Goal: Information Seeking & Learning: Learn about a topic

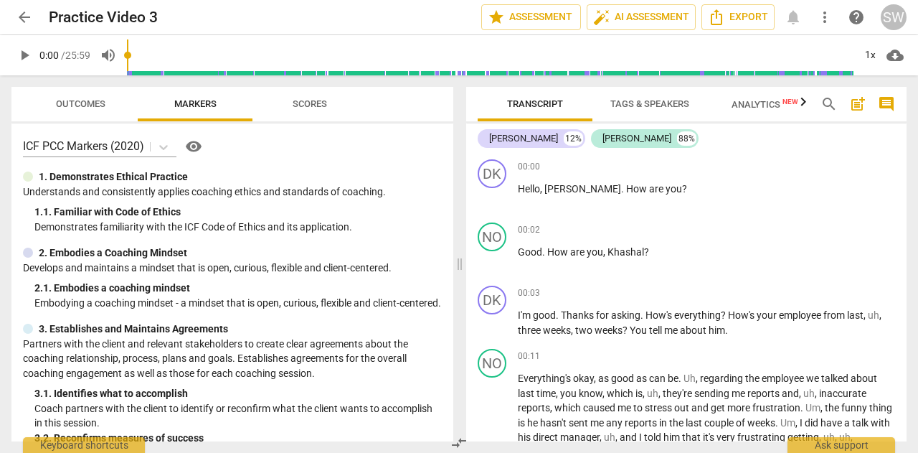
click at [22, 58] on span "play_arrow" at bounding box center [24, 55] width 17 height 17
type input "3"
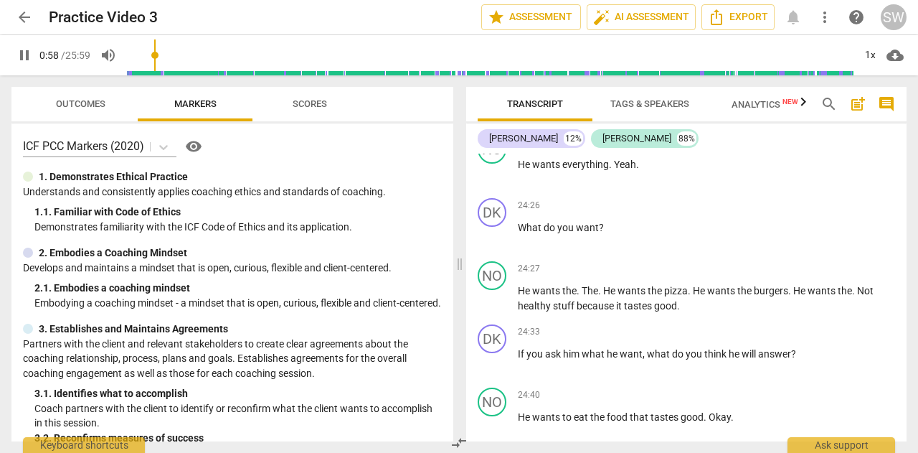
scroll to position [8332, 0]
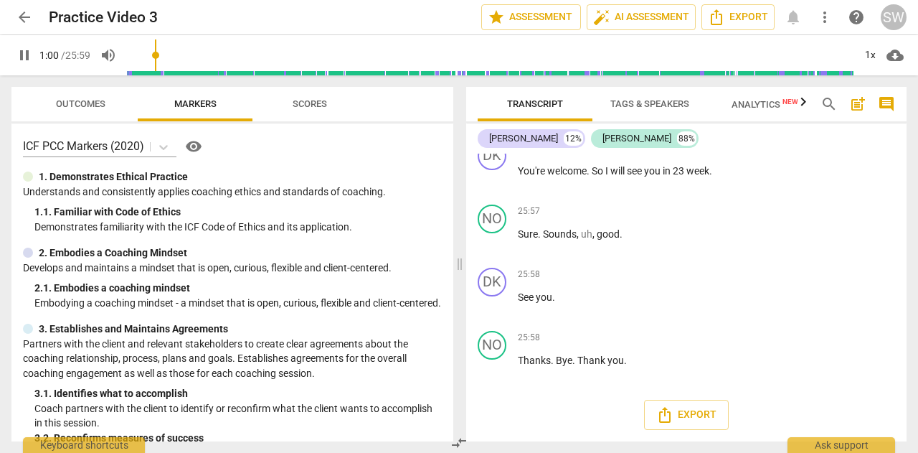
type input "61"
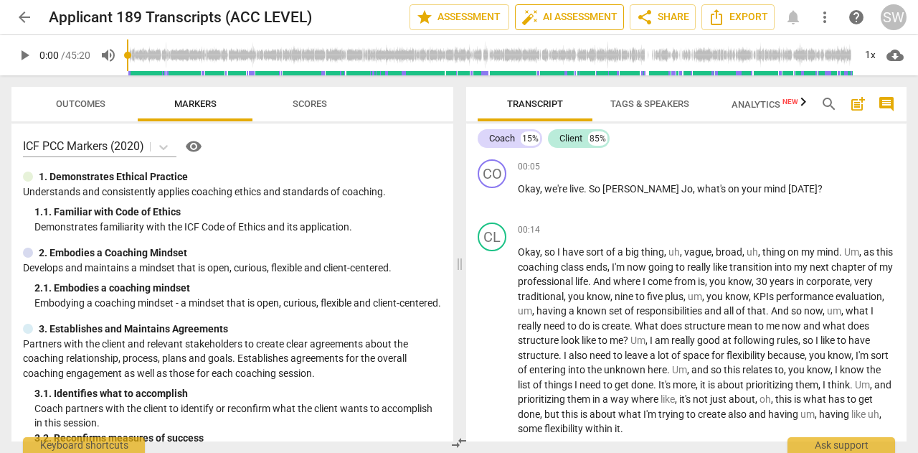
click at [586, 19] on span "auto_fix_high AI Assessment" at bounding box center [570, 17] width 96 height 17
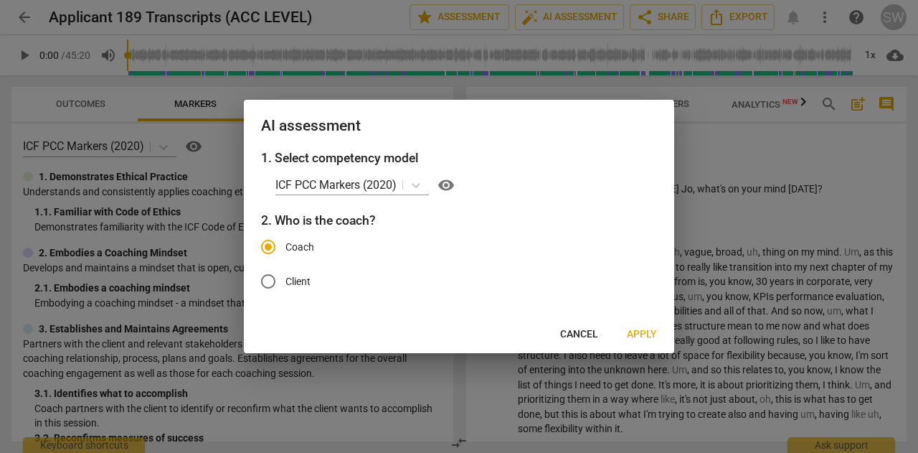
click at [641, 334] on span "Apply" at bounding box center [642, 334] width 30 height 14
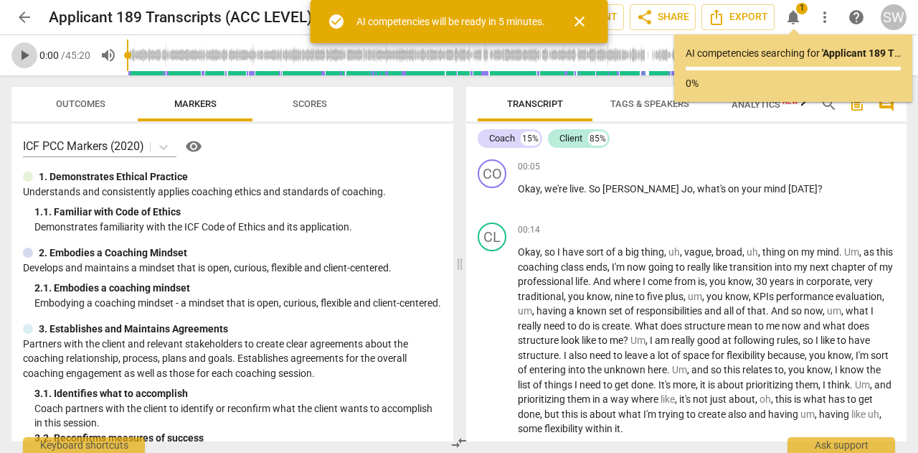
click at [23, 52] on span "play_arrow" at bounding box center [24, 55] width 17 height 17
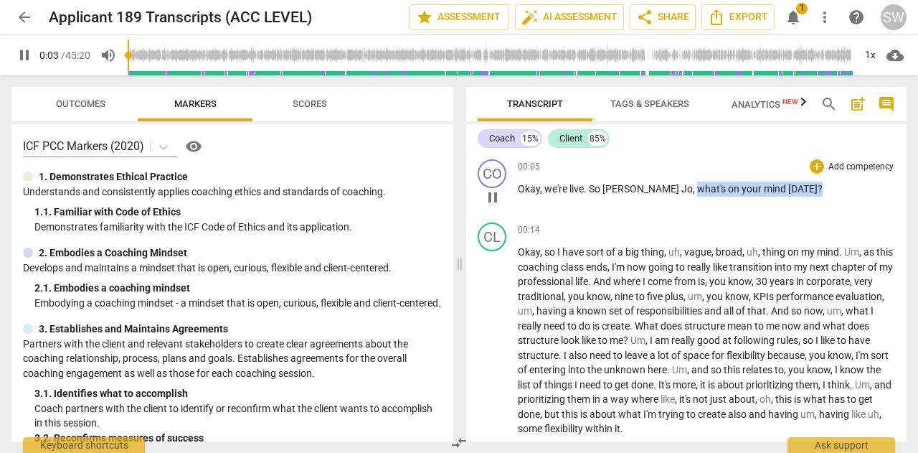
drag, startPoint x: 644, startPoint y: 190, endPoint x: 776, endPoint y: 189, distance: 131.3
click at [776, 189] on p "Okay , we're live . So Mary Jo , what's on your mind today ?" at bounding box center [706, 189] width 377 height 15
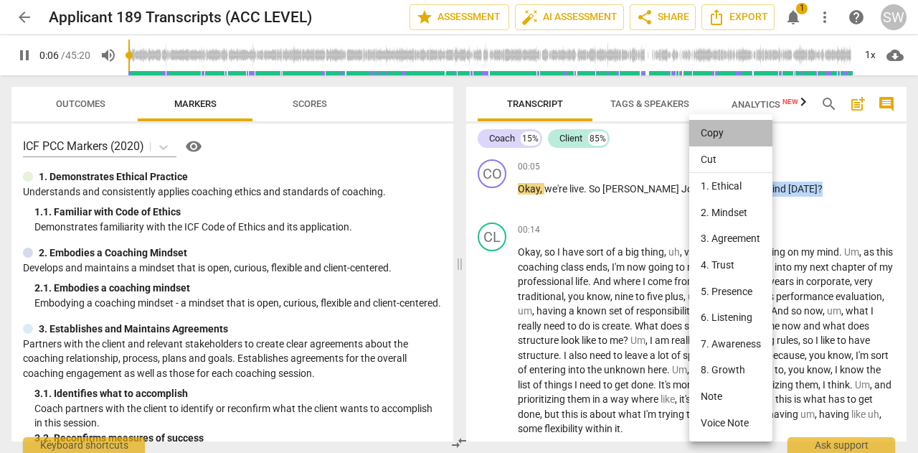
click at [706, 137] on li "Copy" at bounding box center [731, 133] width 83 height 27
copy p "what's on your mind today ?"
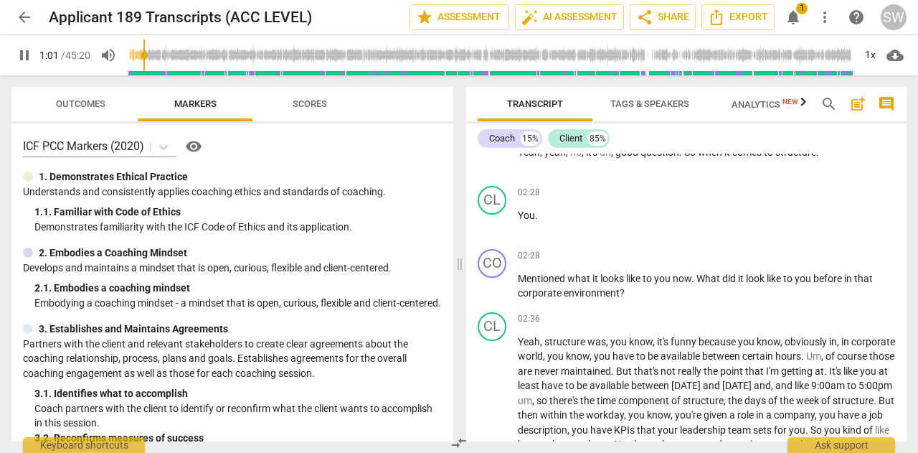
scroll to position [486, 0]
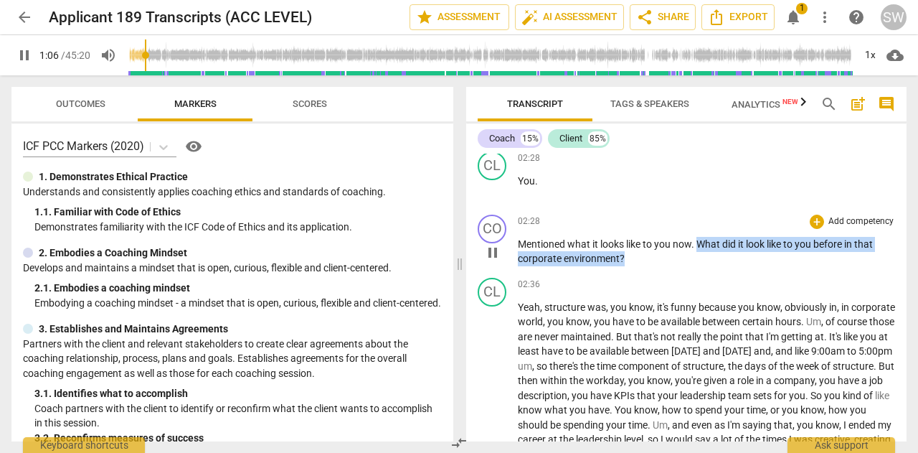
drag, startPoint x: 699, startPoint y: 242, endPoint x: 639, endPoint y: 263, distance: 63.3
click at [639, 263] on p "Mentioned what it looks like to you now . What did it look like to you before i…" at bounding box center [706, 251] width 377 height 29
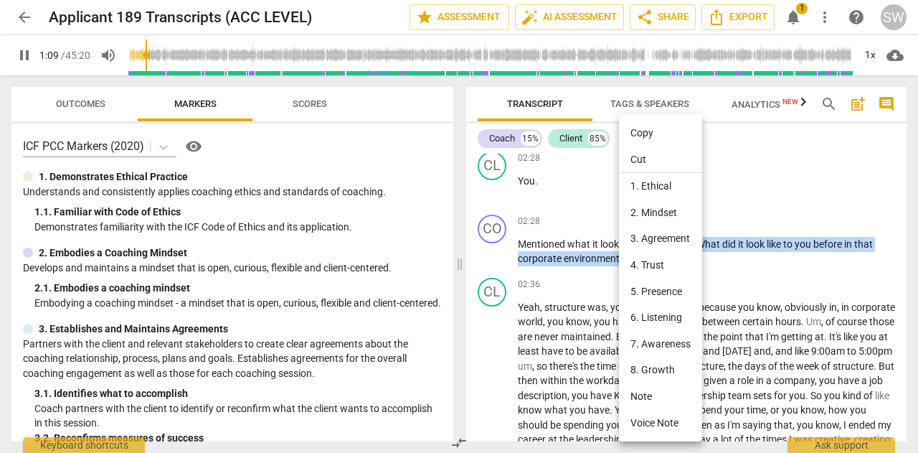
click at [639, 134] on li "Copy" at bounding box center [660, 133] width 83 height 27
copy p "What did it look like to you before in that corporate environment ?"
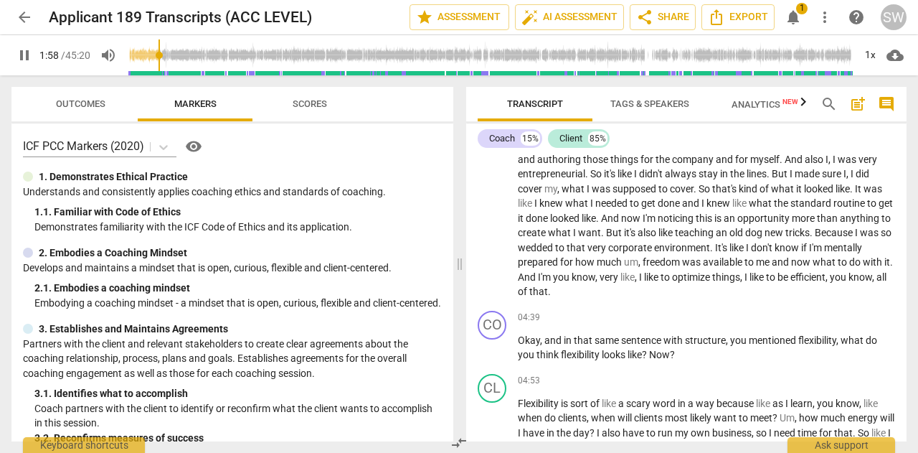
scroll to position [833, 0]
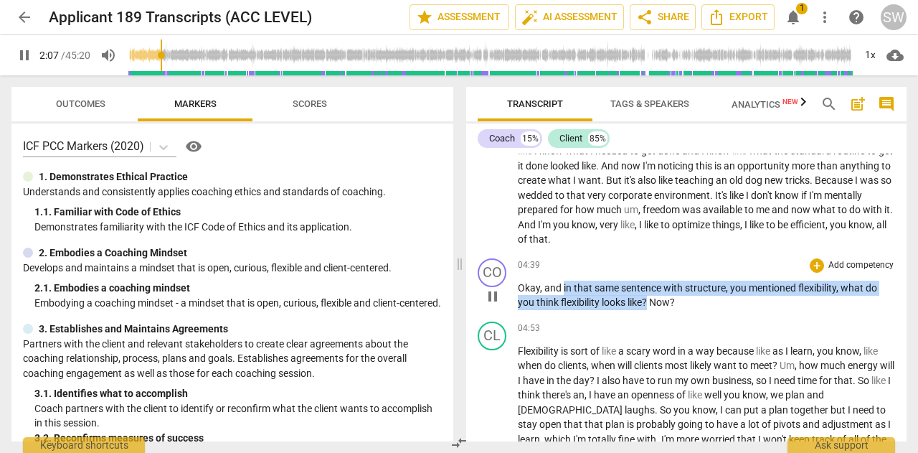
drag, startPoint x: 563, startPoint y: 287, endPoint x: 650, endPoint y: 302, distance: 88.8
click at [650, 302] on p "Okay , and in that same sentence with structure , you mentioned flexibility , w…" at bounding box center [706, 295] width 377 height 29
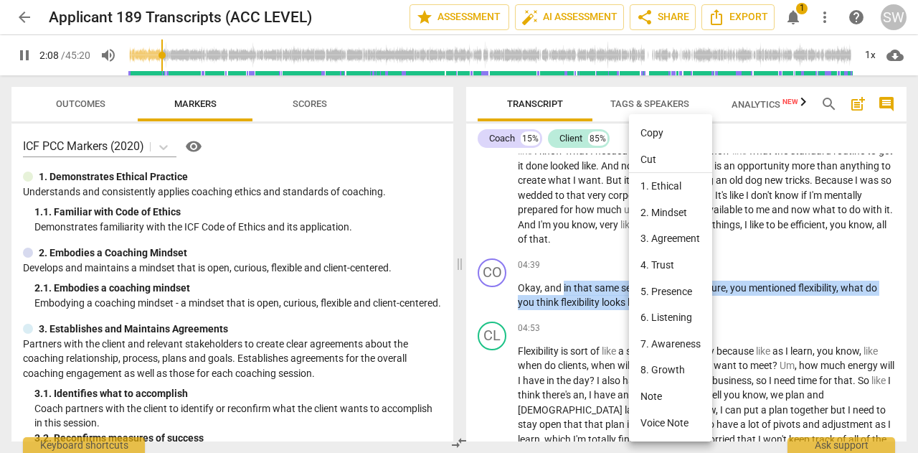
scroll to position [268, 0]
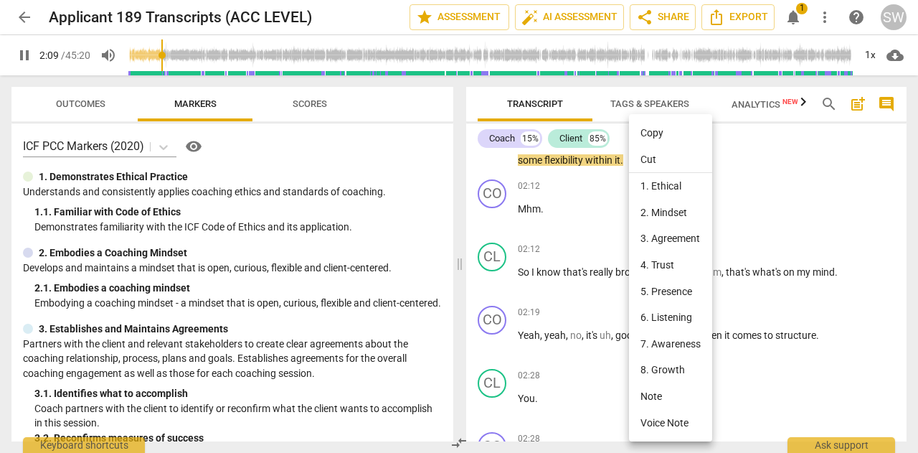
click at [652, 134] on li "Copy" at bounding box center [670, 133] width 83 height 27
copy p "in that same sentence with structure , you mentioned flexibility , what do you …"
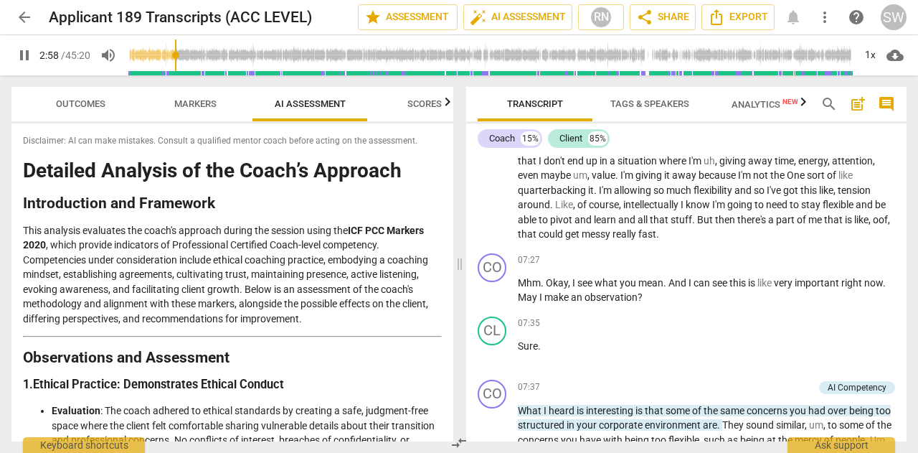
scroll to position [1356, 0]
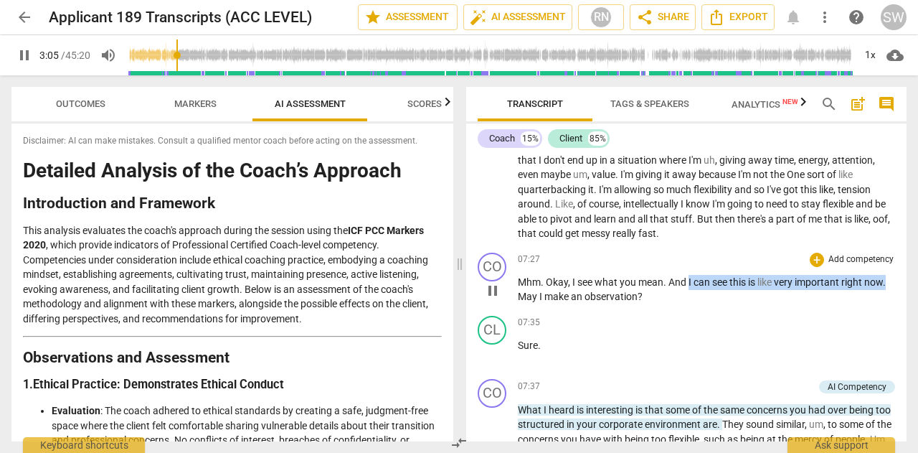
drag, startPoint x: 688, startPoint y: 265, endPoint x: 893, endPoint y: 268, distance: 204.5
click at [893, 268] on div "CO play_arrow pause 07:27 + Add competency keyboard_arrow_right Mhm . Okay , I …" at bounding box center [686, 278] width 441 height 63
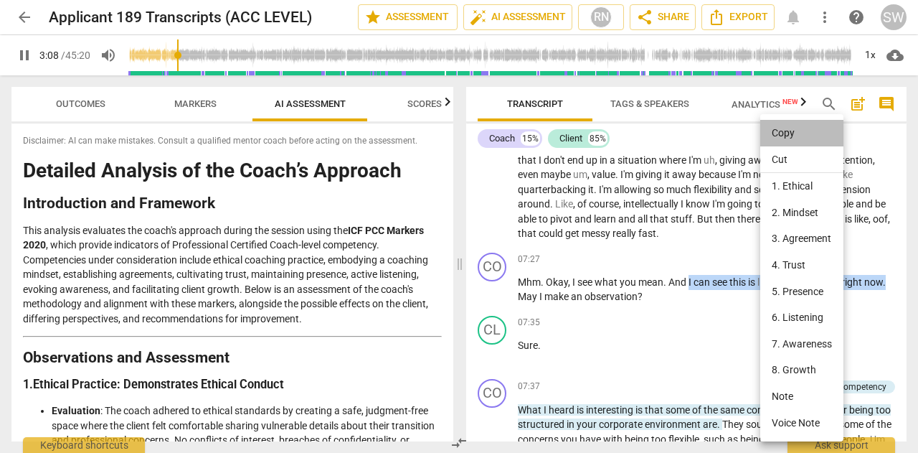
click at [787, 133] on li "Copy" at bounding box center [802, 133] width 83 height 27
copy p "I can see this is like very important right now ."
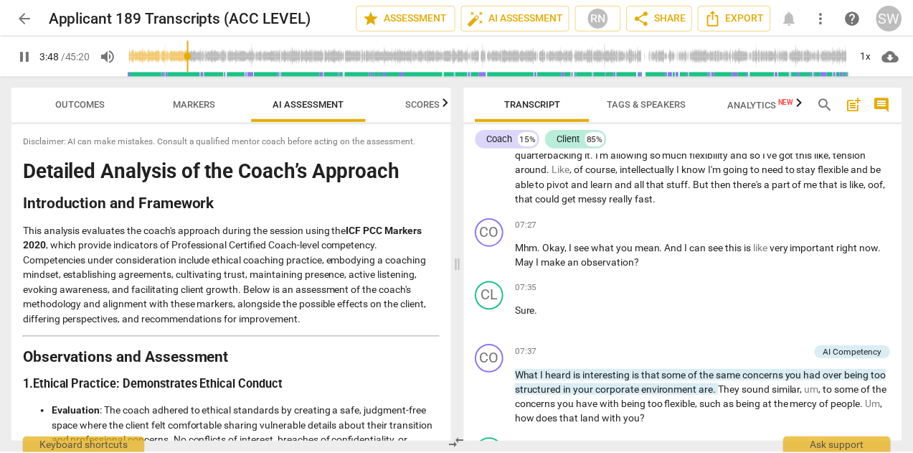
scroll to position [1408, 0]
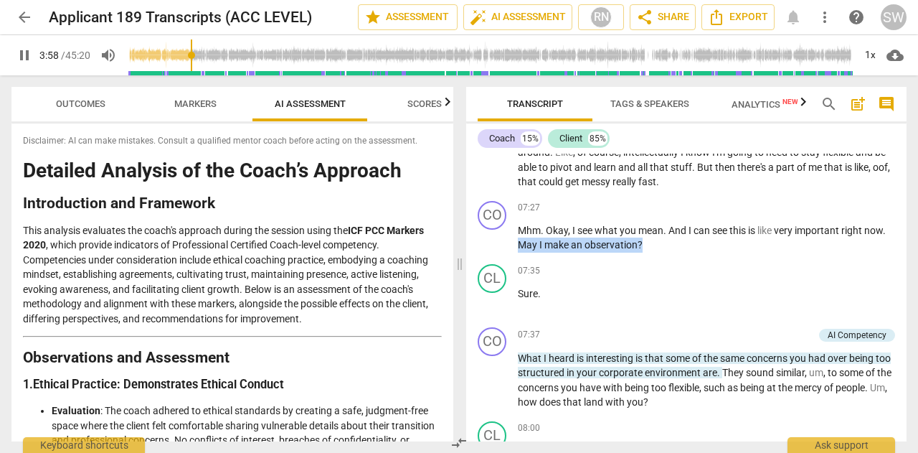
drag, startPoint x: 520, startPoint y: 230, endPoint x: 652, endPoint y: 226, distance: 132.1
click at [652, 226] on div "CO play_arrow pause 00:05 + Add competency AI Competency keyboard_arrow_right O…" at bounding box center [686, 298] width 441 height 288
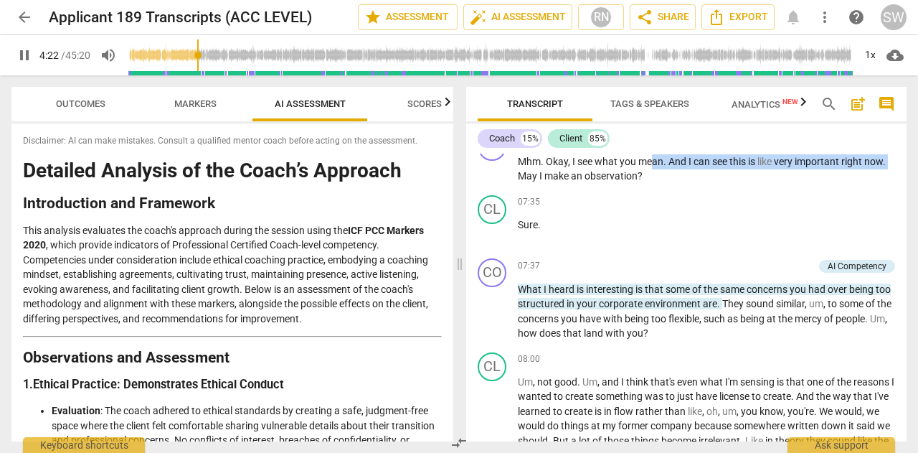
scroll to position [1495, 0]
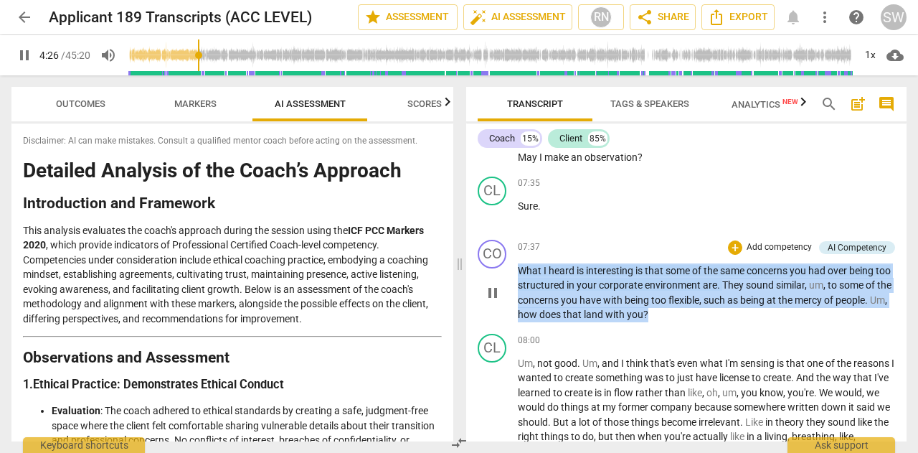
drag, startPoint x: 518, startPoint y: 255, endPoint x: 709, endPoint y: 302, distance: 196.7
click at [709, 302] on p "What I heard is interesting is that some of the same concerns you had over bein…" at bounding box center [706, 292] width 377 height 59
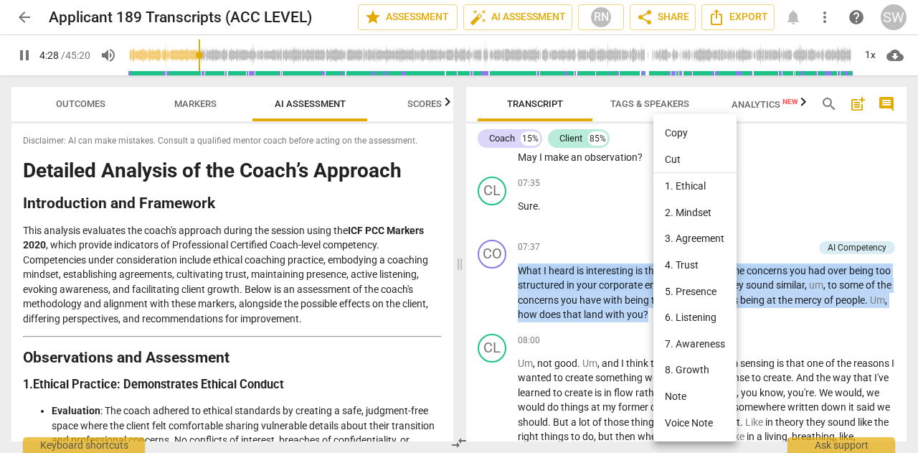
click at [680, 132] on li "Copy" at bounding box center [695, 133] width 83 height 27
copy p "What I heard is interesting is that some of the same concerns you had over bein…"
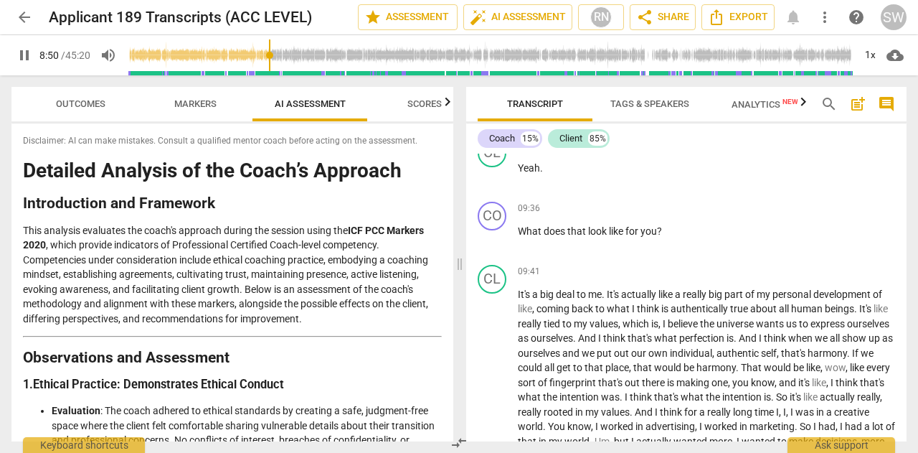
scroll to position [1982, 0]
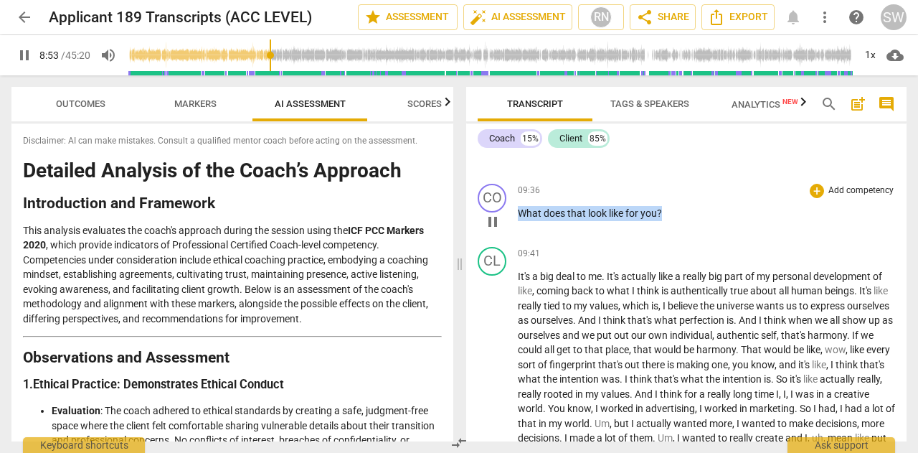
drag, startPoint x: 520, startPoint y: 196, endPoint x: 690, endPoint y: 198, distance: 170.8
click at [690, 206] on p "What does that look like for you ?" at bounding box center [706, 213] width 377 height 15
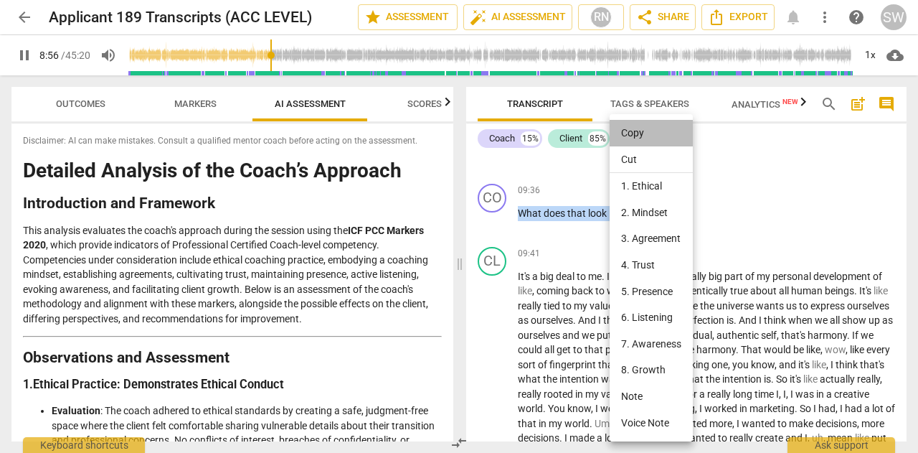
click at [634, 136] on li "Copy" at bounding box center [651, 133] width 83 height 27
copy p "What does that look like for you ?"
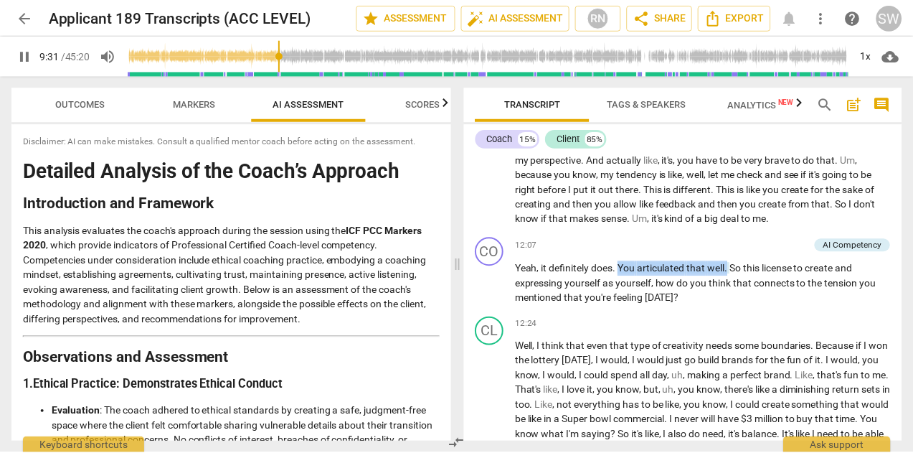
scroll to position [1894, 0]
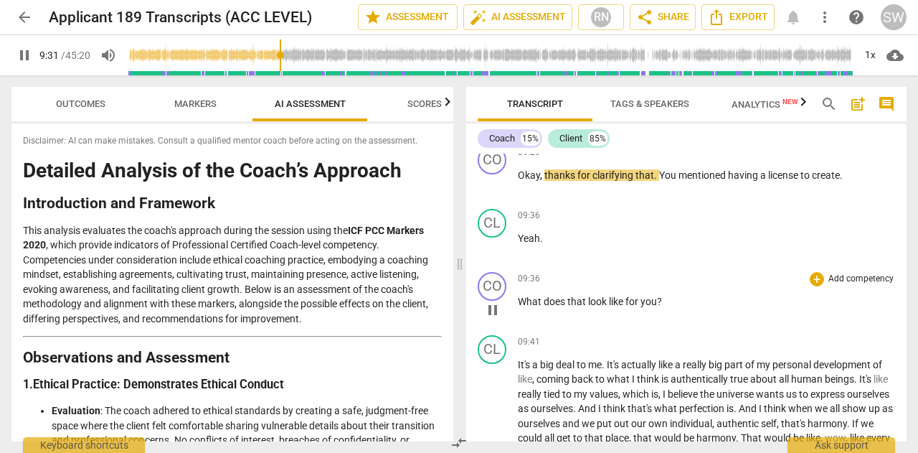
drag, startPoint x: 624, startPoint y: 264, endPoint x: 732, endPoint y: 269, distance: 108.5
click at [732, 269] on div "CO play_arrow pause 00:05 + Add competency AI Competency keyboard_arrow_right O…" at bounding box center [686, 298] width 441 height 288
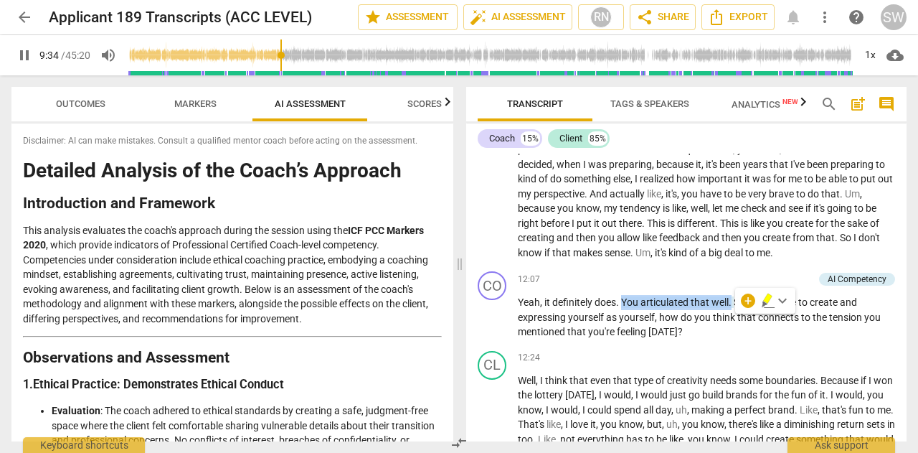
scroll to position [2329, 0]
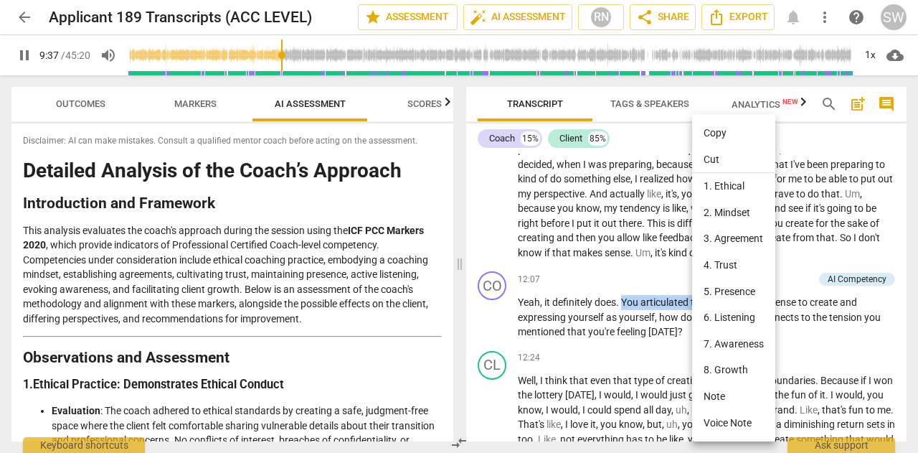
click at [718, 138] on li "Copy" at bounding box center [733, 133] width 83 height 27
copy p "You articulated that well ."
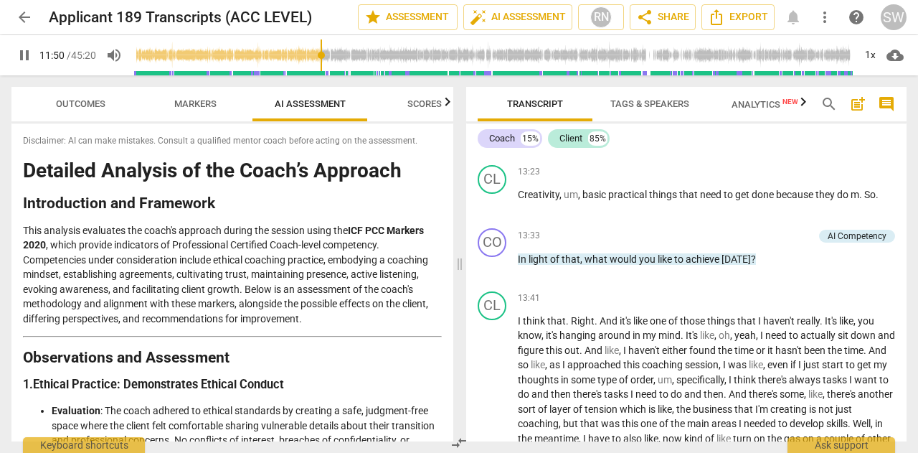
scroll to position [2747, 0]
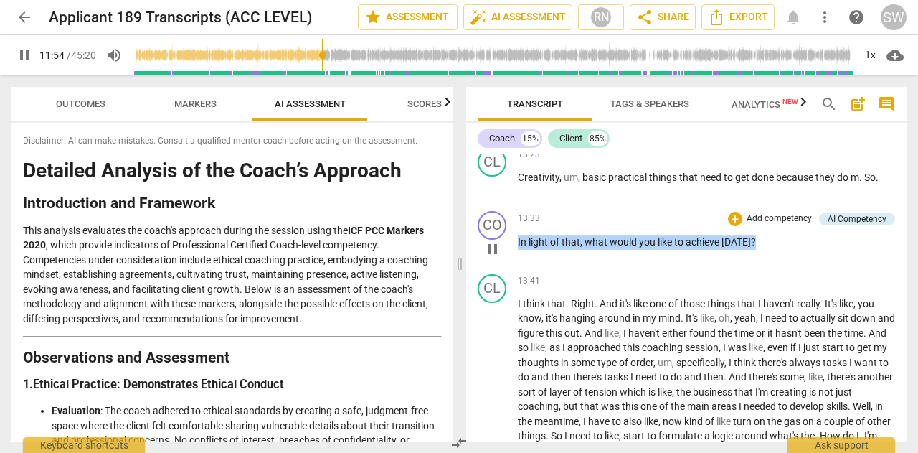
drag, startPoint x: 518, startPoint y: 258, endPoint x: 760, endPoint y: 255, distance: 241.8
click at [760, 250] on p "In light of that , what would you like to achieve today ?" at bounding box center [706, 242] width 377 height 15
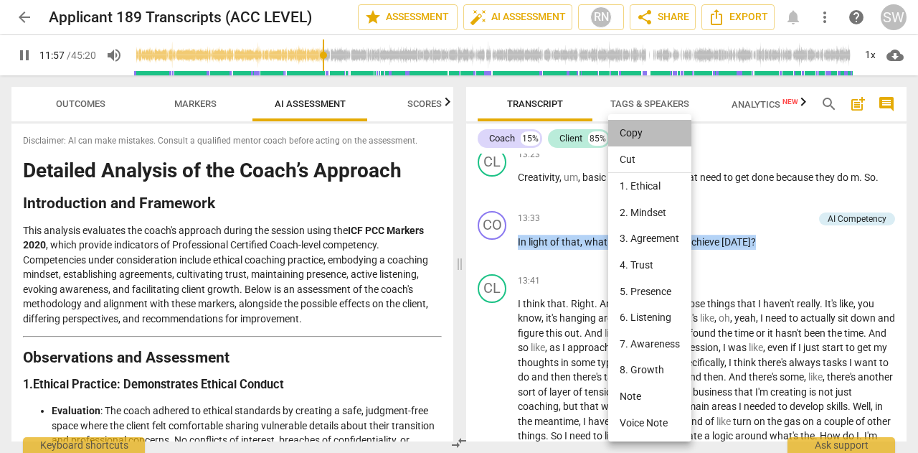
click at [643, 136] on li "Copy" at bounding box center [649, 133] width 83 height 27
copy p "In light of that , what would you like to achieve today ?"
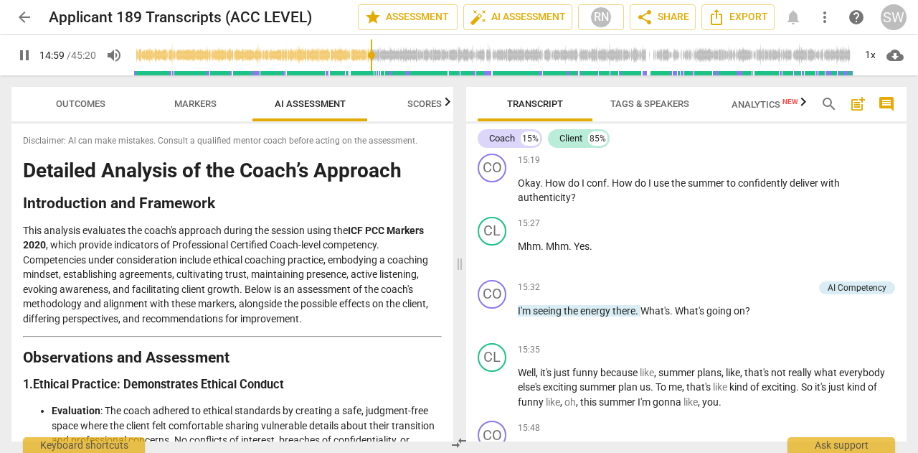
scroll to position [3233, 0]
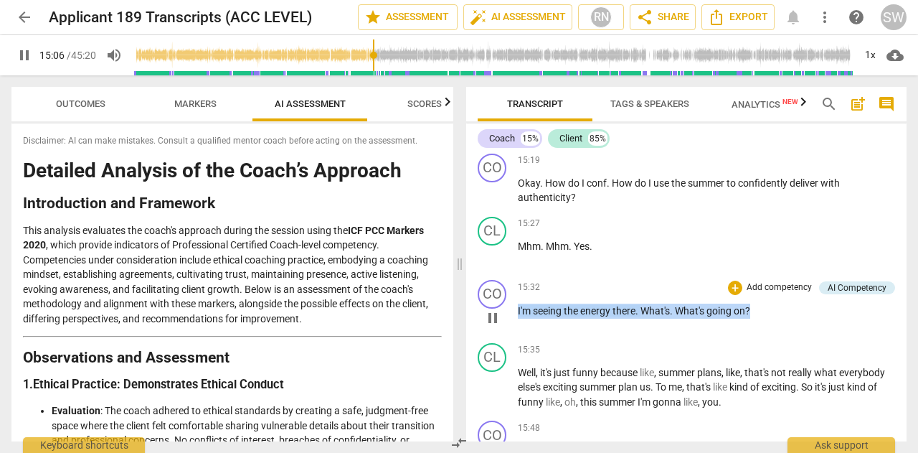
drag, startPoint x: 518, startPoint y: 326, endPoint x: 767, endPoint y: 322, distance: 249.0
click at [767, 319] on p "I'm seeing the energy there . What's . What's going on ?" at bounding box center [706, 311] width 377 height 15
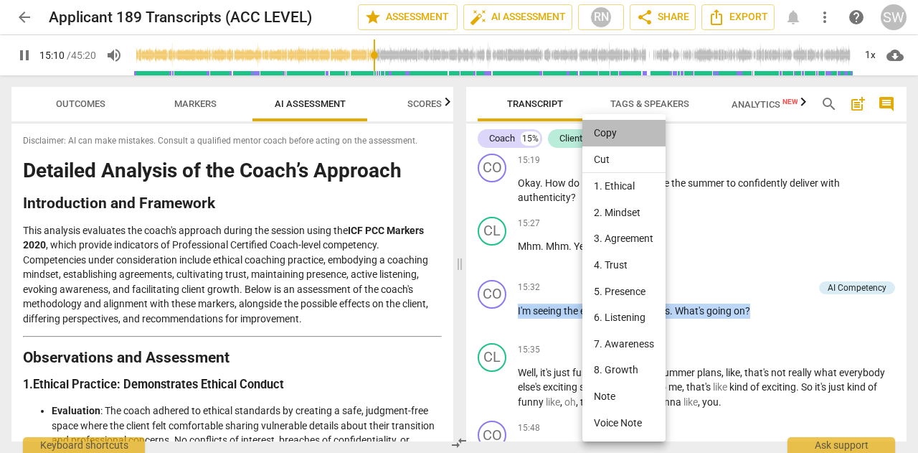
click at [611, 134] on li "Copy" at bounding box center [624, 133] width 83 height 27
copy p "I'm seeing the energy there . What's . What's going on ?"
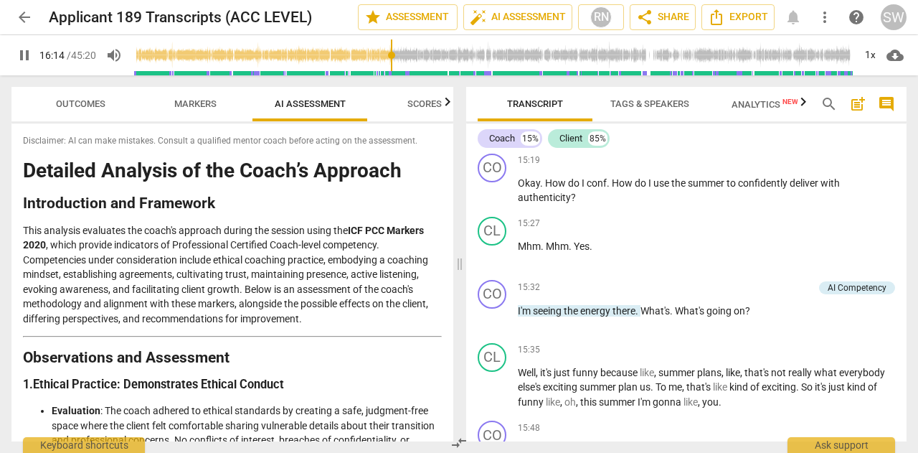
scroll to position [3538, 0]
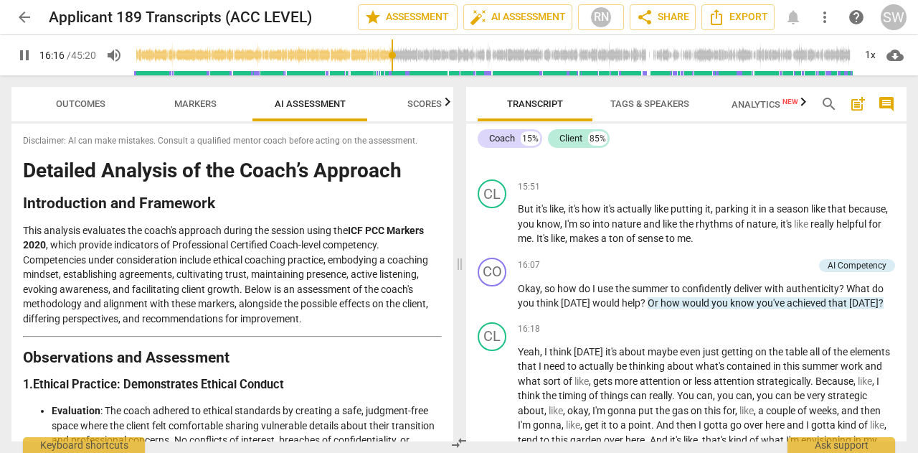
click at [27, 57] on span "pause" at bounding box center [24, 55] width 17 height 17
click at [901, 252] on div "CL play_arrow pause 15:51 + Add competency keyboard_arrow_right But it's like ,…" at bounding box center [686, 213] width 441 height 78
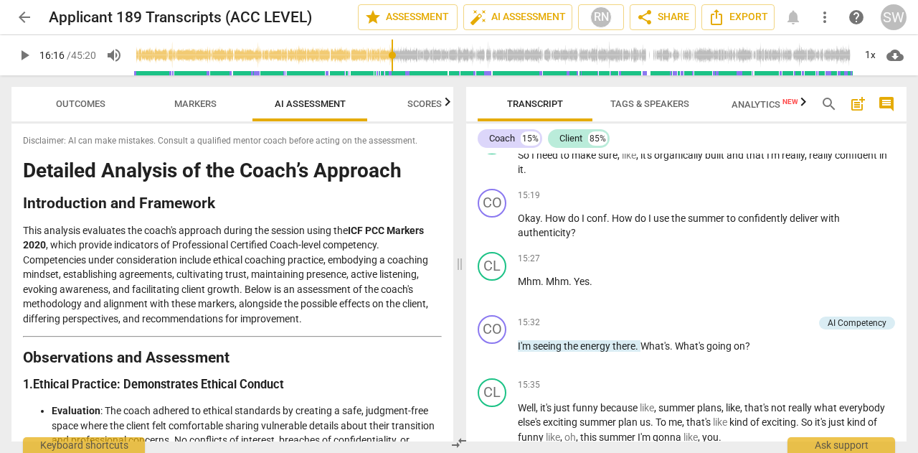
scroll to position [3164, 0]
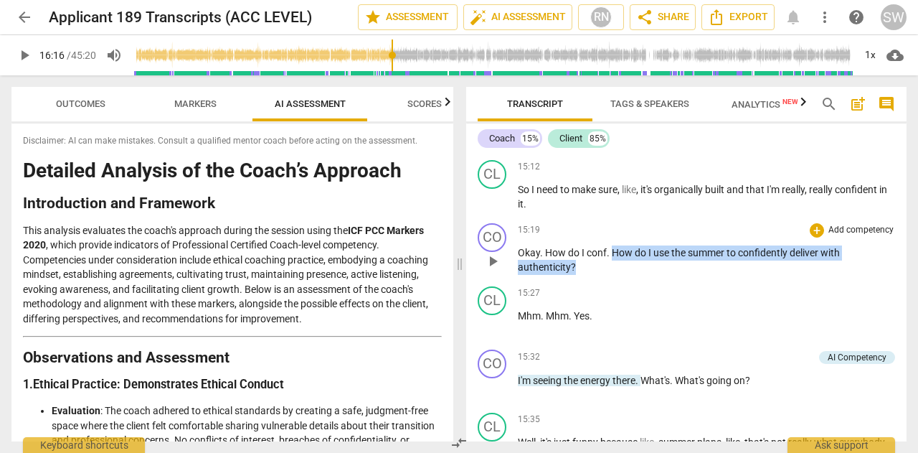
drag, startPoint x: 611, startPoint y: 265, endPoint x: 582, endPoint y: 286, distance: 36.0
click at [582, 275] on p "Okay . How do I conf . How do I use the summer to confidently deliver with auth…" at bounding box center [706, 259] width 377 height 29
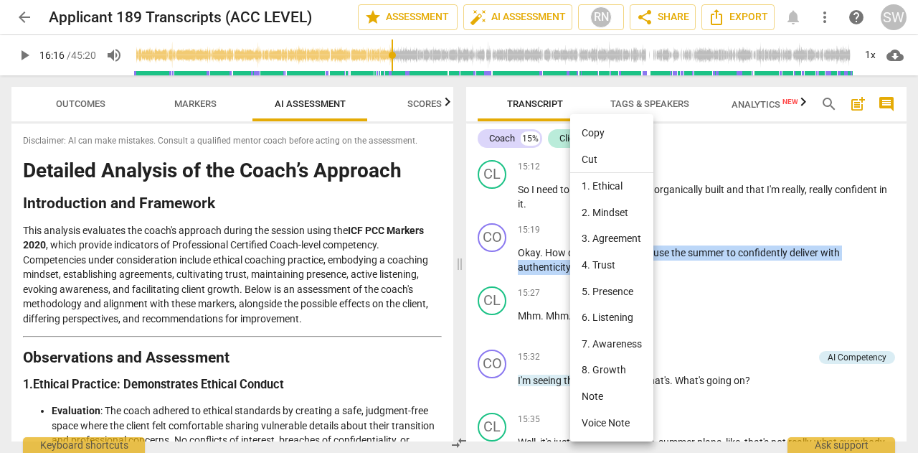
click at [599, 138] on li "Copy" at bounding box center [611, 133] width 83 height 27
copy p "How do I use the summer to confidently deliver with authenticity ?"
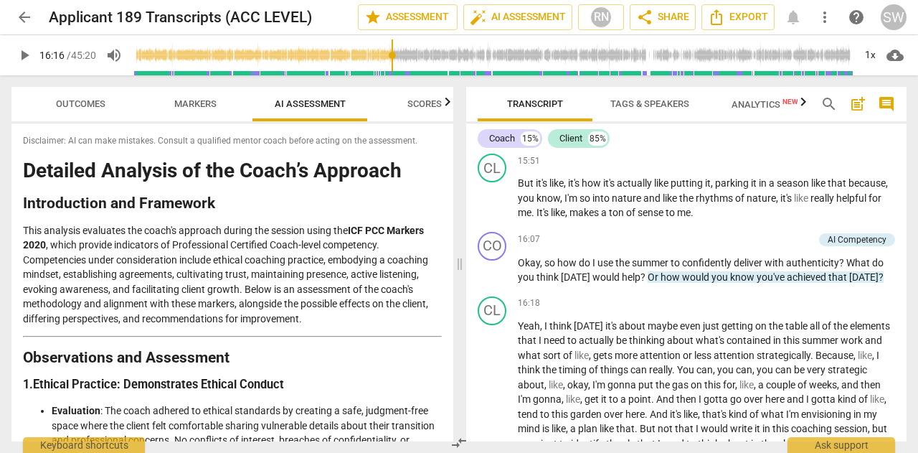
scroll to position [3581, 0]
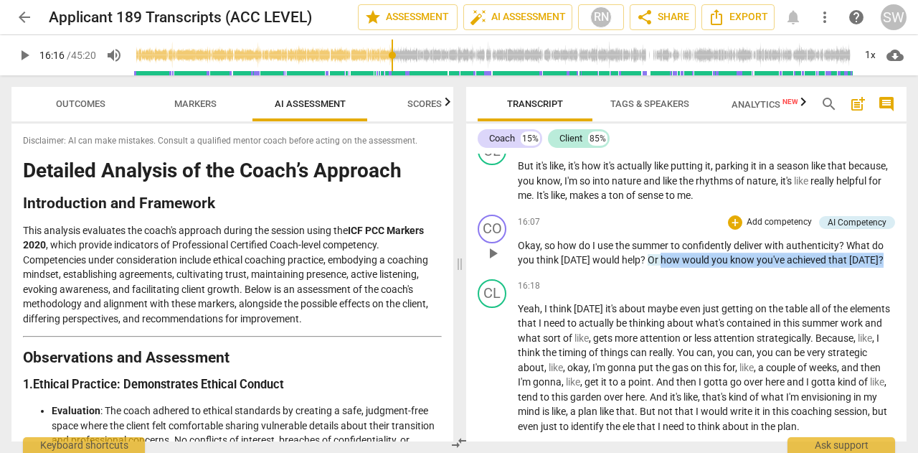
drag, startPoint x: 656, startPoint y: 276, endPoint x: 877, endPoint y: 275, distance: 221.0
click at [877, 268] on p "Okay , so how do I use the summer to confidently deliver with authenticity ? Wh…" at bounding box center [706, 252] width 377 height 29
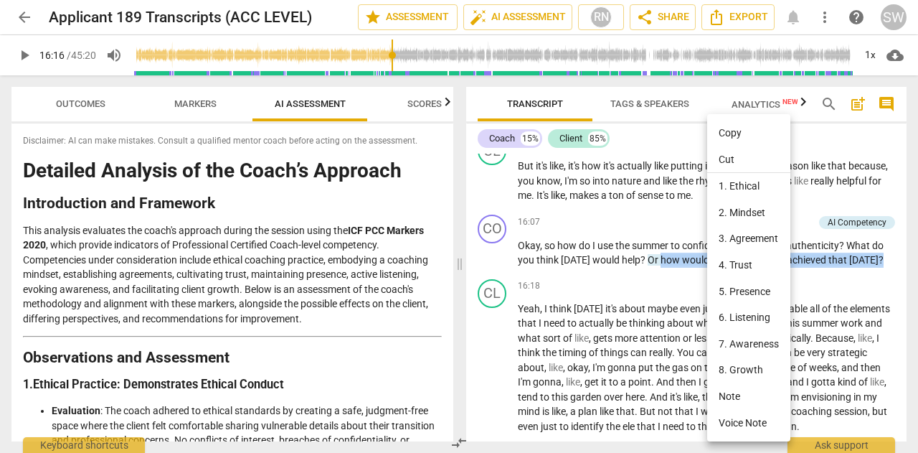
click at [733, 130] on li "Copy" at bounding box center [749, 133] width 83 height 27
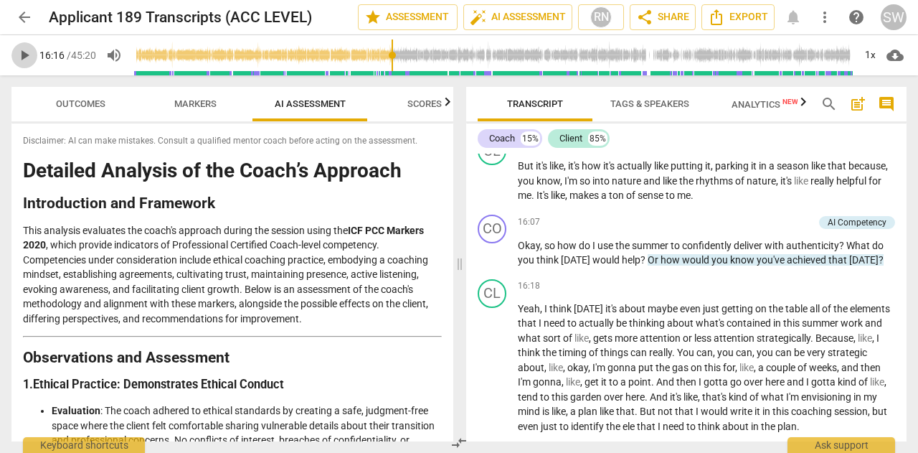
click at [24, 57] on span "play_arrow" at bounding box center [24, 55] width 17 height 17
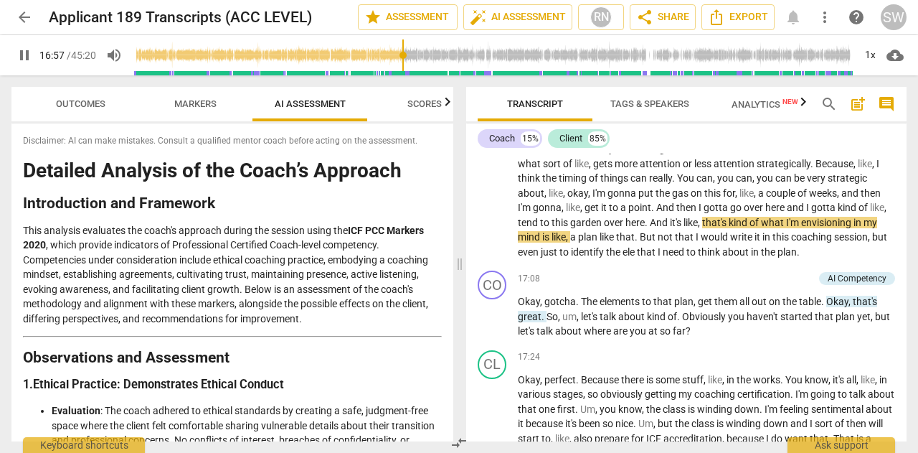
scroll to position [3807, 0]
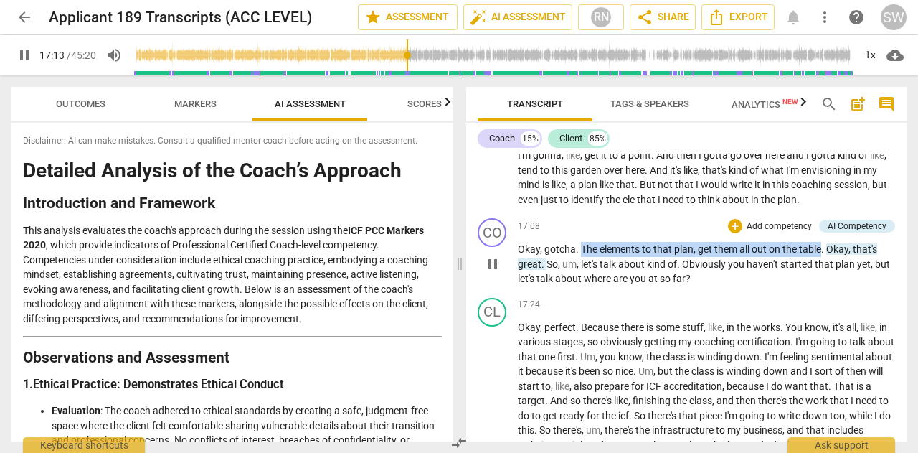
drag, startPoint x: 580, startPoint y: 263, endPoint x: 824, endPoint y: 263, distance: 244.0
click at [824, 263] on p "Okay , gotcha . The elements to that plan , get them all out on the table . Oka…" at bounding box center [706, 264] width 377 height 44
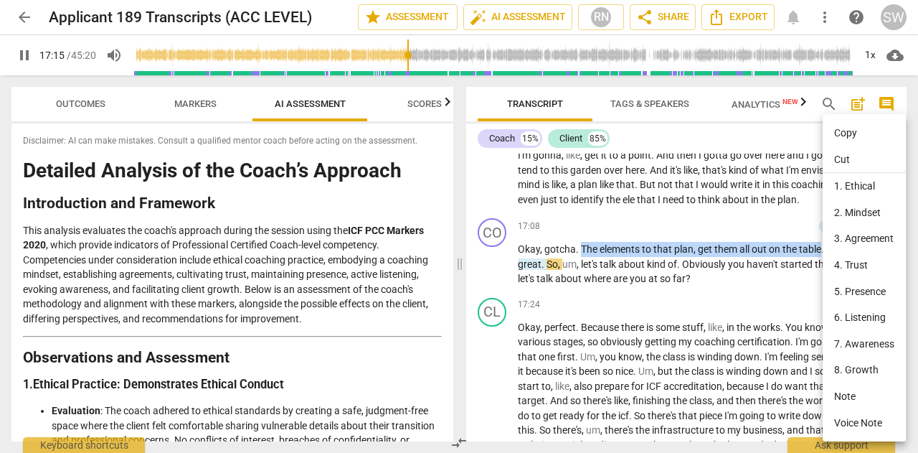
click at [846, 133] on li "Copy" at bounding box center [864, 133] width 83 height 27
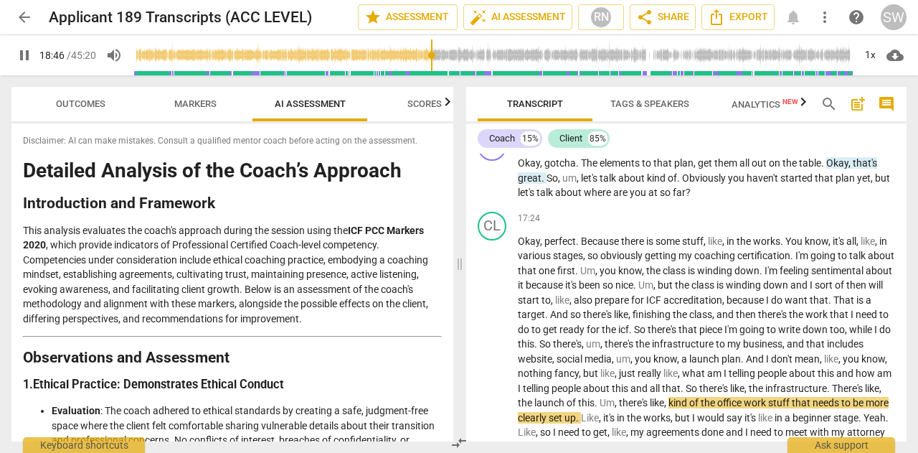
scroll to position [3859, 0]
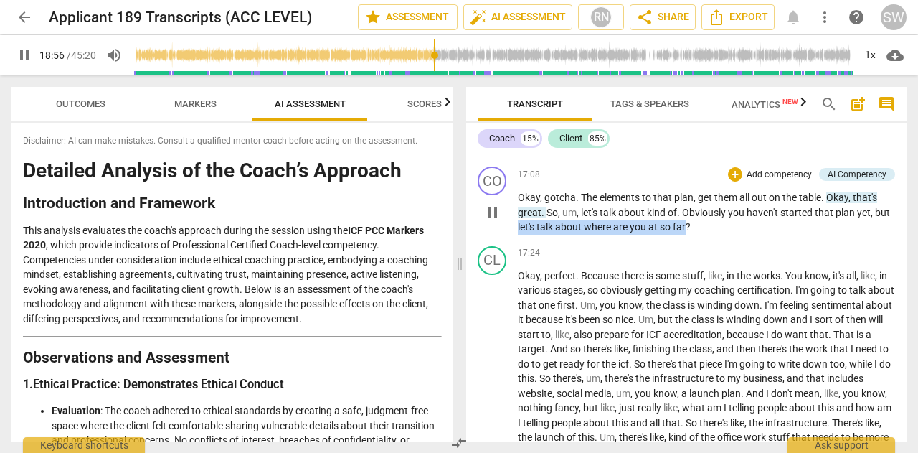
drag, startPoint x: 518, startPoint y: 242, endPoint x: 687, endPoint y: 240, distance: 169.3
click at [687, 235] on p "Okay , gotcha . The elements to that plan , get them all out on the table . Oka…" at bounding box center [706, 212] width 377 height 44
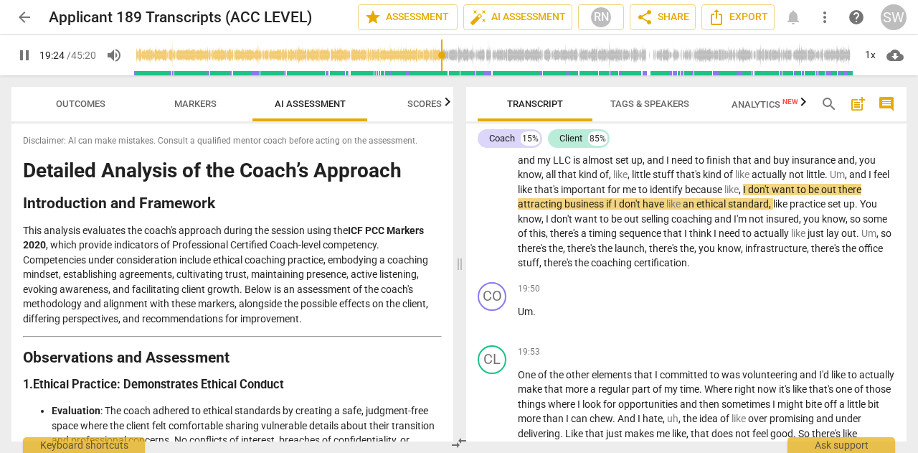
click at [741, 240] on p "Okay , perfect . Because there is some stuff , like , in the works . You know ,…" at bounding box center [706, 109] width 377 height 324
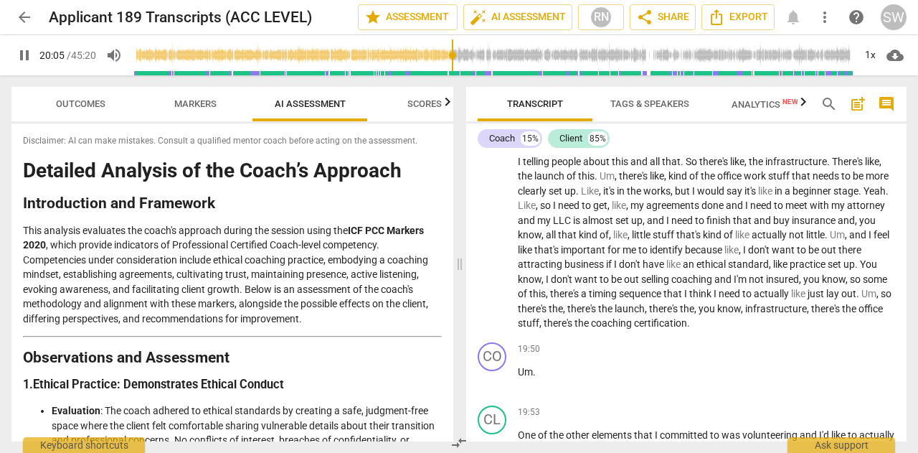
scroll to position [4102, 0]
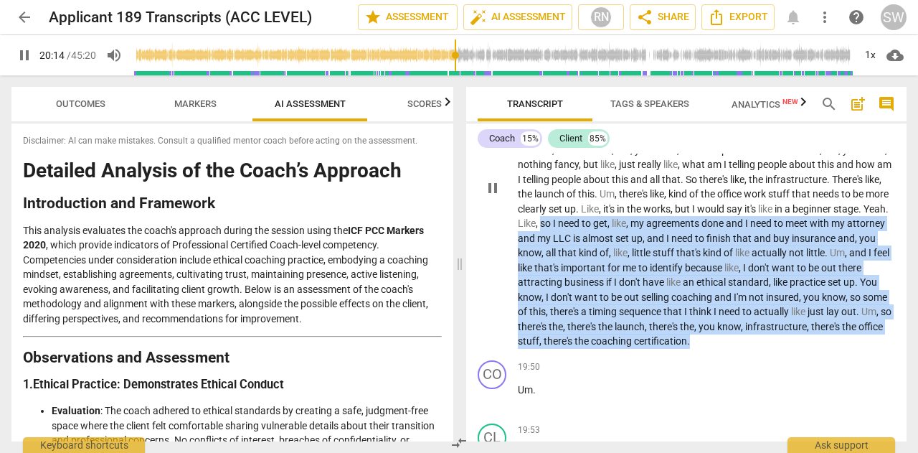
drag, startPoint x: 708, startPoint y: 238, endPoint x: 594, endPoint y: 368, distance: 172.4
click at [594, 349] on p "Okay , perfect . Because there is some stuff , like , in the works . You know ,…" at bounding box center [706, 187] width 377 height 324
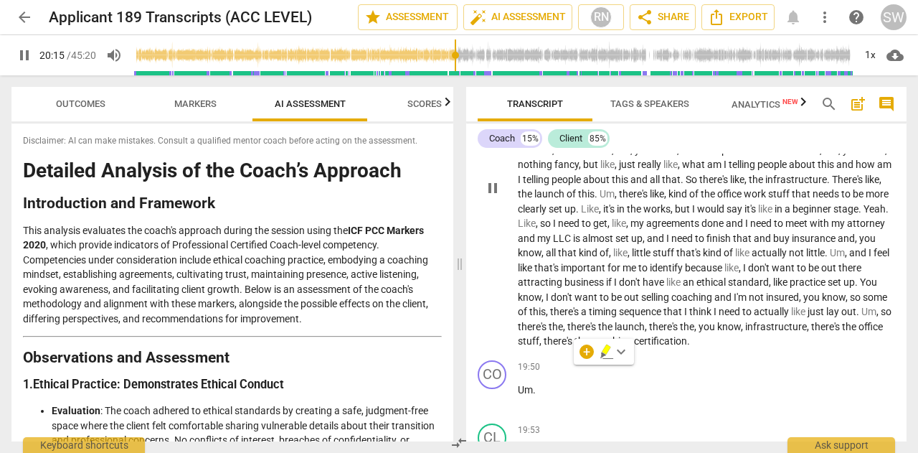
scroll to position [4468, 0]
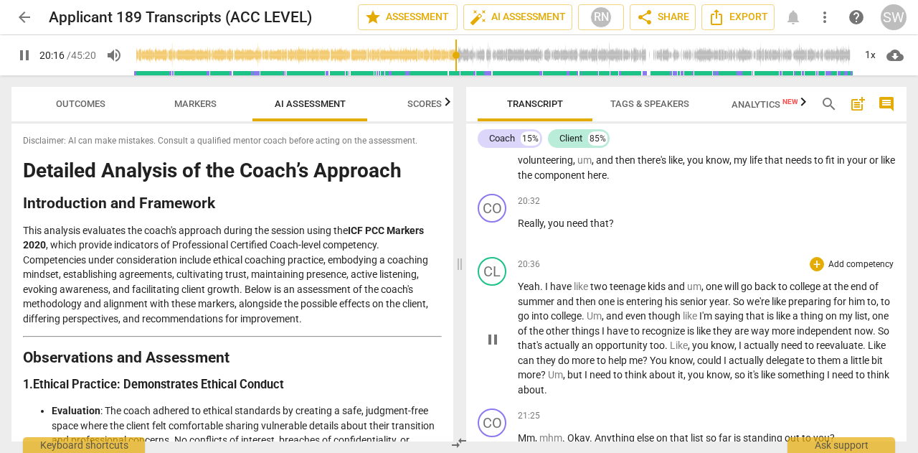
drag, startPoint x: 730, startPoint y: 311, endPoint x: 597, endPoint y: 375, distance: 147.3
click at [582, 351] on span "actually" at bounding box center [563, 344] width 37 height 11
click at [27, 59] on span "pause" at bounding box center [24, 55] width 17 height 17
type input "1220"
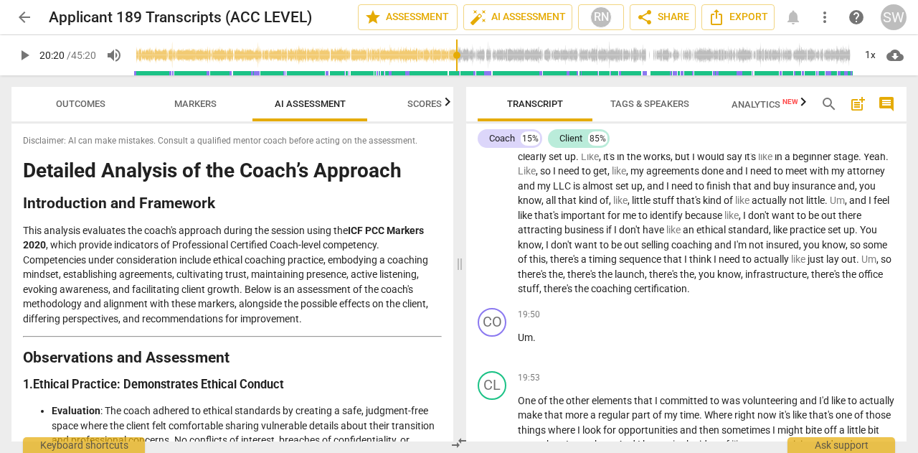
scroll to position [4119, 0]
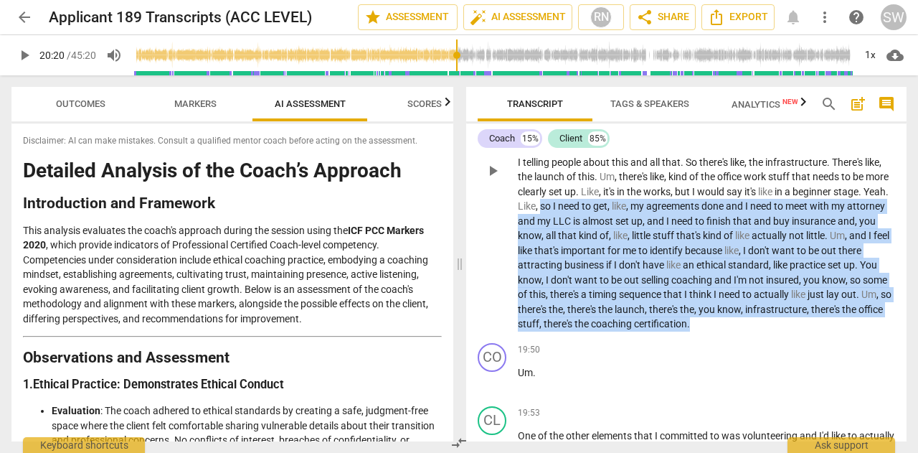
drag, startPoint x: 707, startPoint y: 219, endPoint x: 606, endPoint y: 352, distance: 166.5
click at [606, 332] on p "Okay , perfect . Because there is some stuff , like , in the works . You know ,…" at bounding box center [706, 170] width 377 height 324
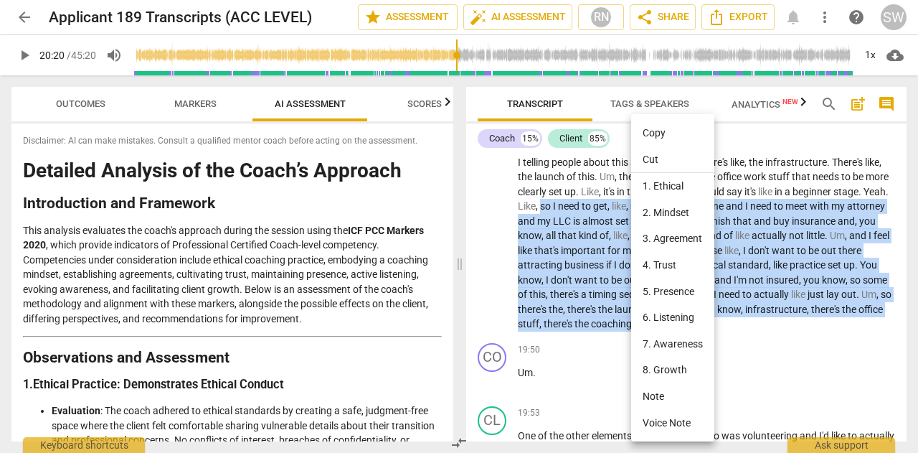
click at [656, 134] on li "Copy" at bounding box center [672, 133] width 83 height 27
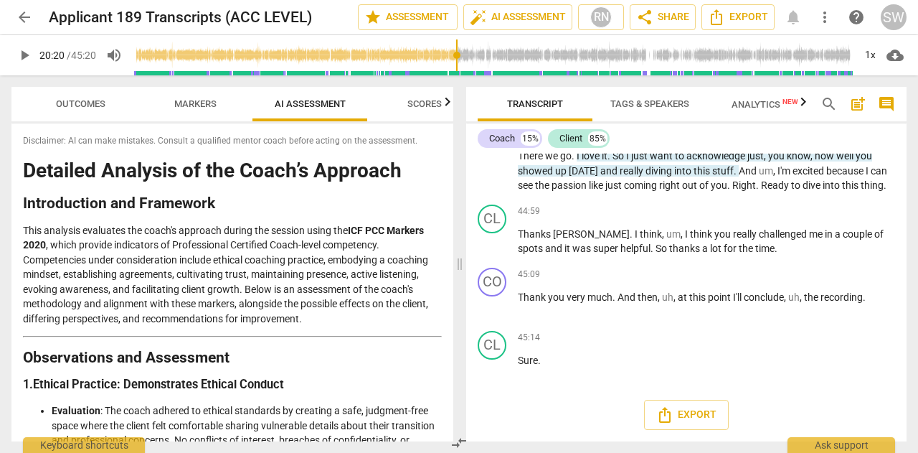
scroll to position [10065, 0]
